Goal: Information Seeking & Learning: Learn about a topic

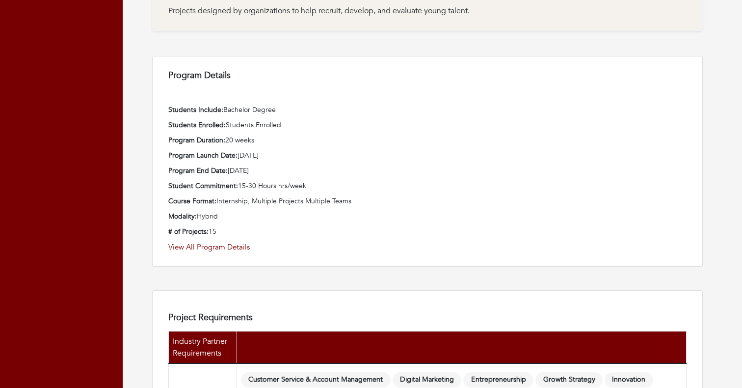
scroll to position [523, 0]
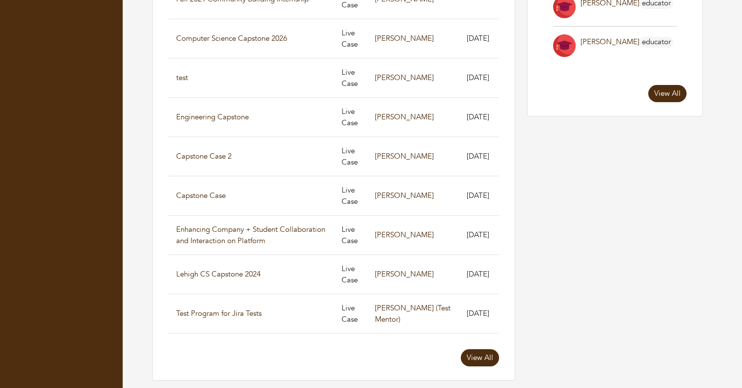
scroll to position [701, 0]
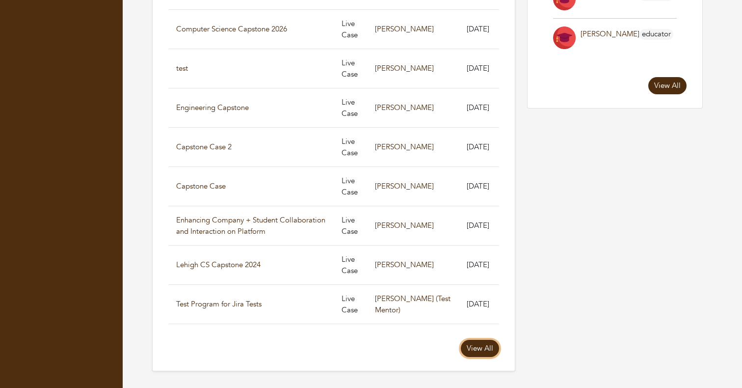
click at [483, 340] on link "View All" at bounding box center [480, 348] width 38 height 17
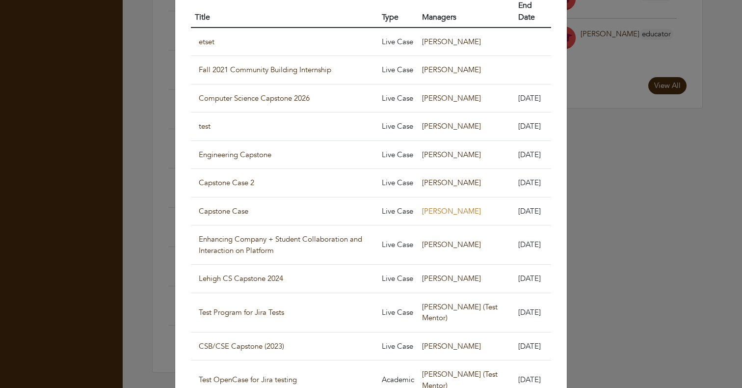
scroll to position [52, 0]
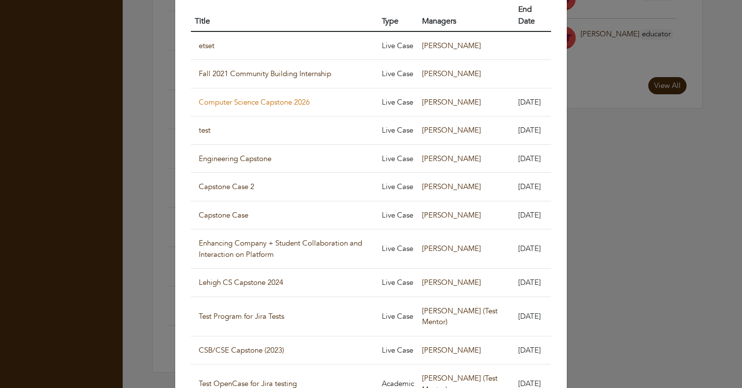
click at [294, 97] on link "Computer Science Capstone 2026" at bounding box center [254, 102] width 111 height 10
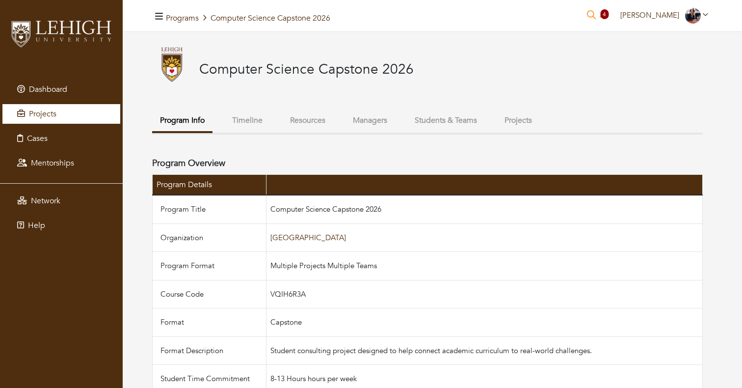
click at [80, 111] on link "Projects" at bounding box center [61, 114] width 118 height 20
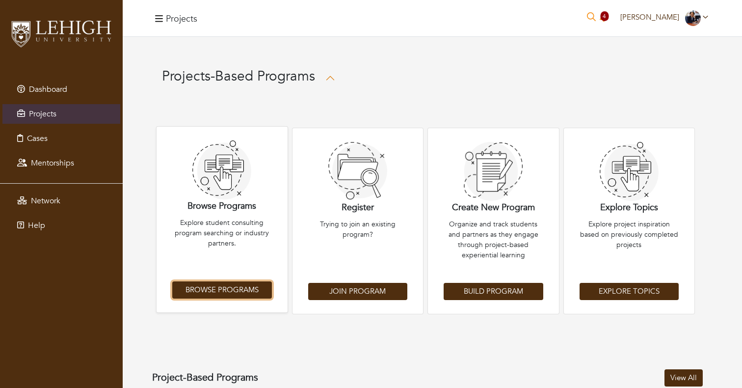
click at [240, 294] on link "Browse Programs" at bounding box center [222, 289] width 100 height 17
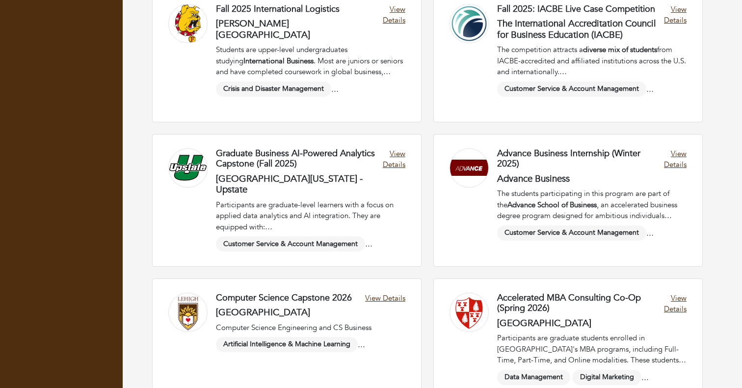
scroll to position [1910, 0]
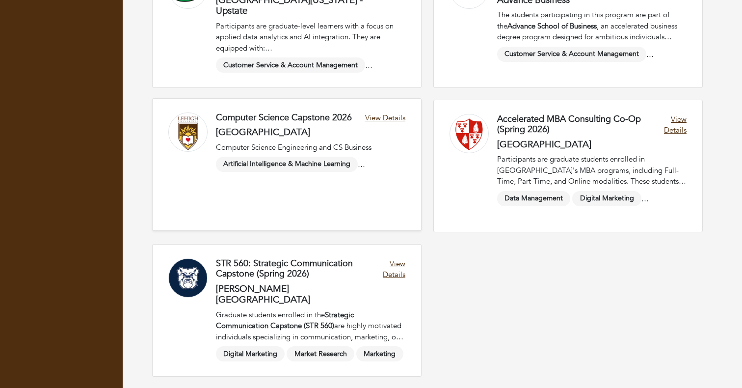
click at [384, 117] on link at bounding box center [287, 165] width 268 height 132
